Goal: Find contact information: Find contact information

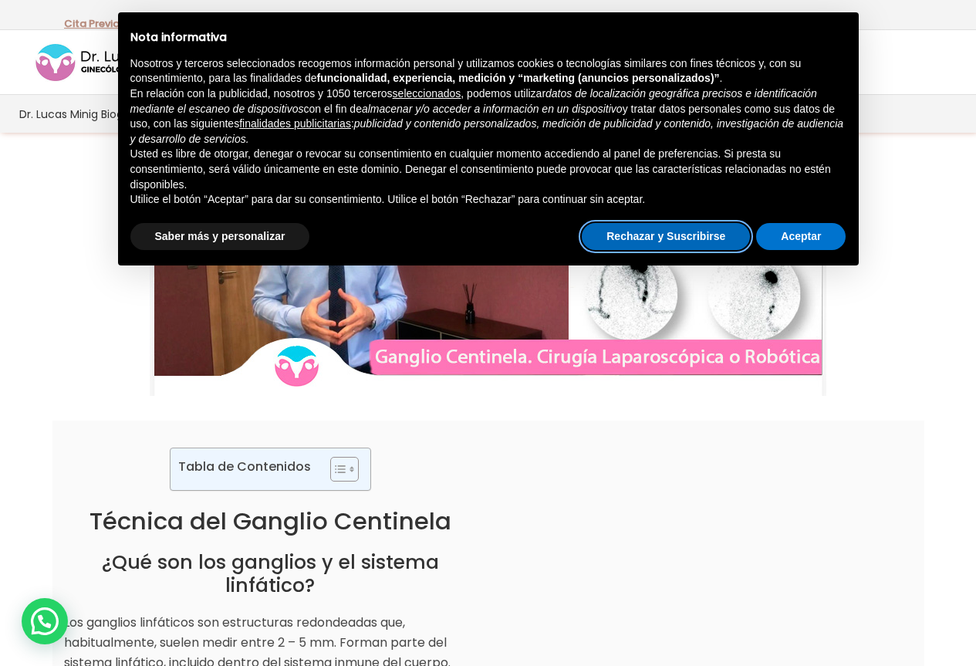
click at [724, 249] on button "Rechazar y Suscribirse" at bounding box center [666, 237] width 168 height 28
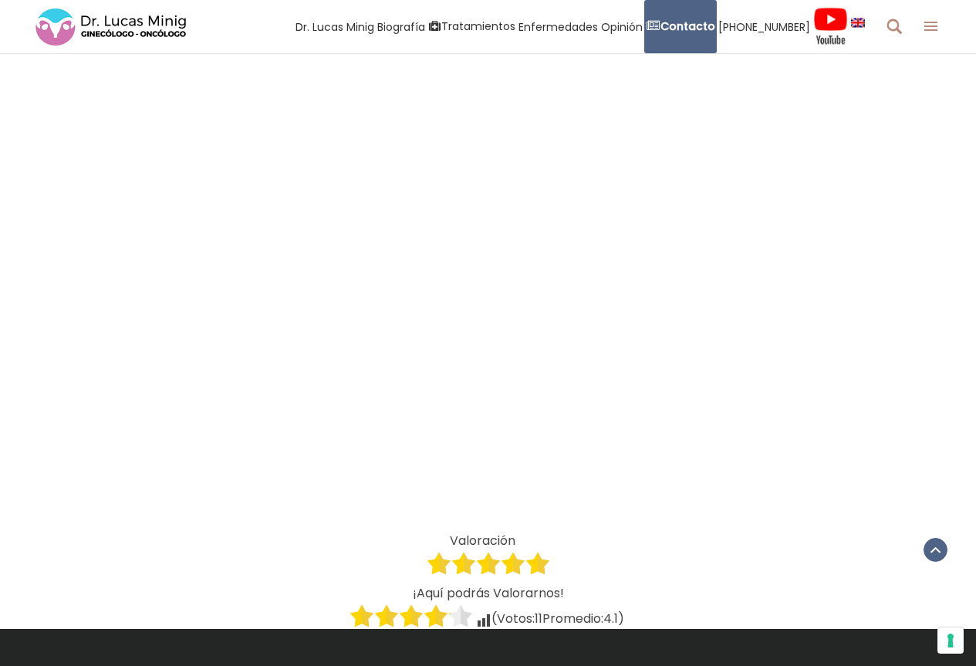
scroll to position [2623, 0]
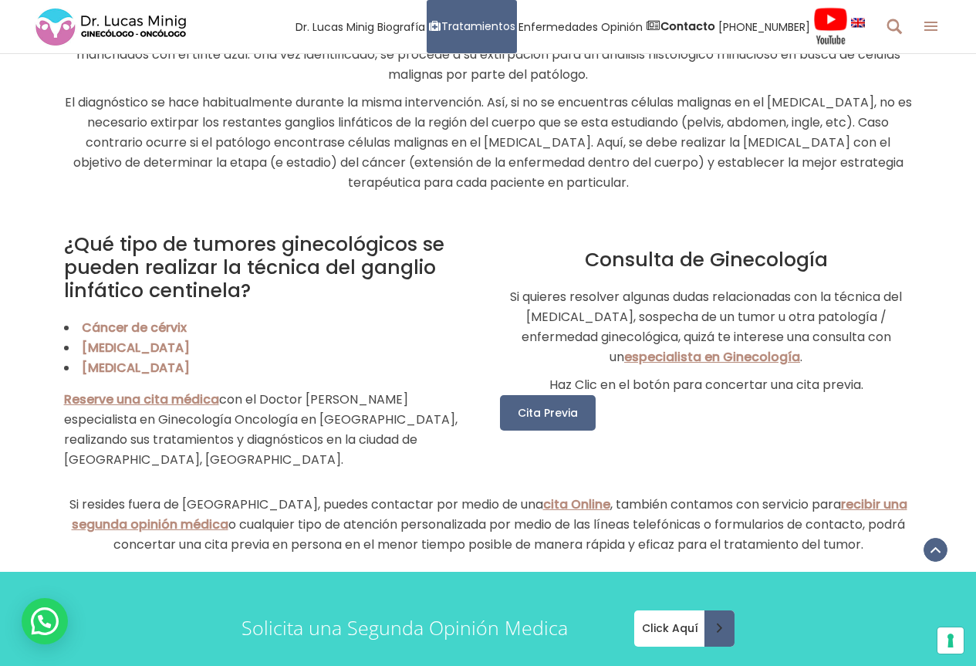
scroll to position [2083, 0]
